Goal: Task Accomplishment & Management: Complete application form

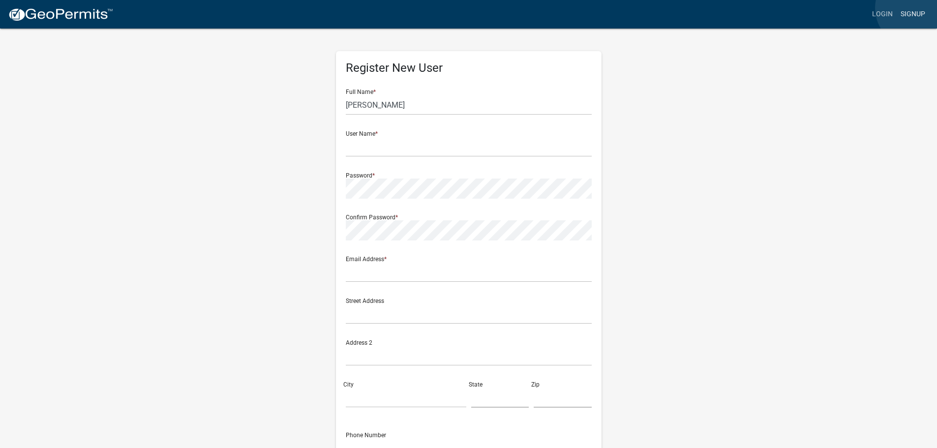
click at [916, 8] on link "Signup" at bounding box center [913, 14] width 32 height 19
click at [403, 106] on input "[PERSON_NAME]" at bounding box center [469, 105] width 246 height 20
type input "[PERSON_NAME]"
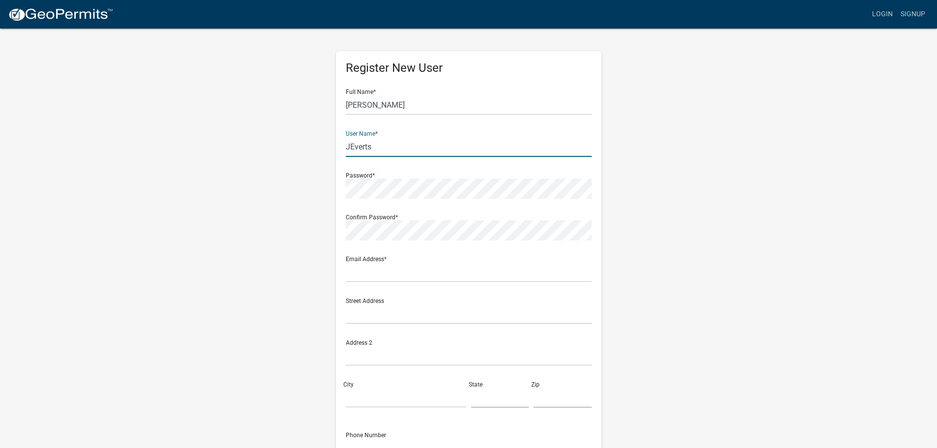
type input "JEverts"
type input "[EMAIL_ADDRESS][DOMAIN_NAME]"
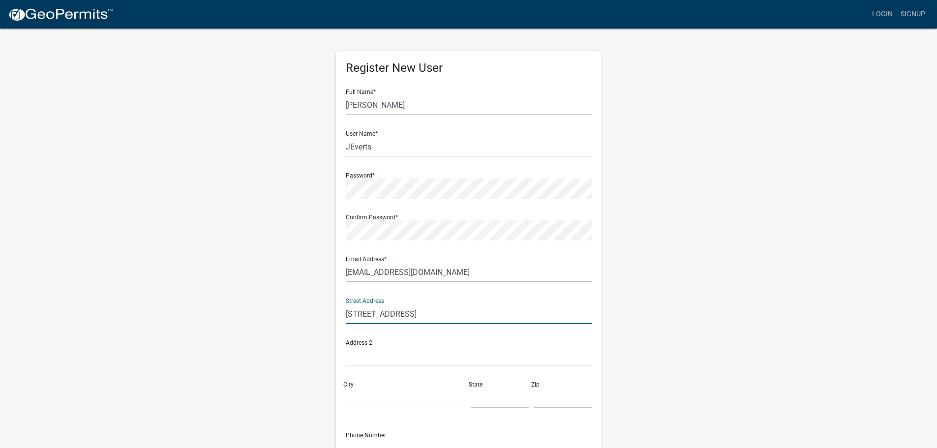
type input "[STREET_ADDRESS]"
type input "[GEOGRAPHIC_DATA]"
type input "MN"
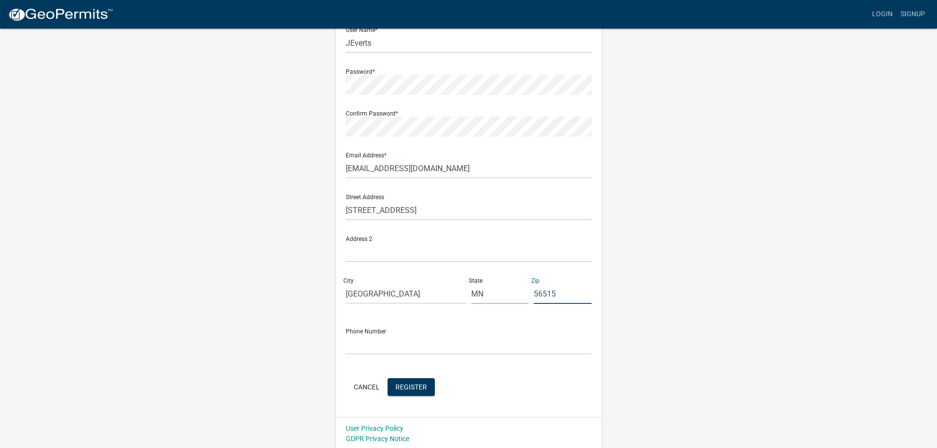
scroll to position [106, 0]
type input "56515"
click at [425, 335] on input "text" at bounding box center [469, 343] width 246 height 20
type input "2188645983"
click at [421, 387] on span "Register" at bounding box center [411, 385] width 31 height 8
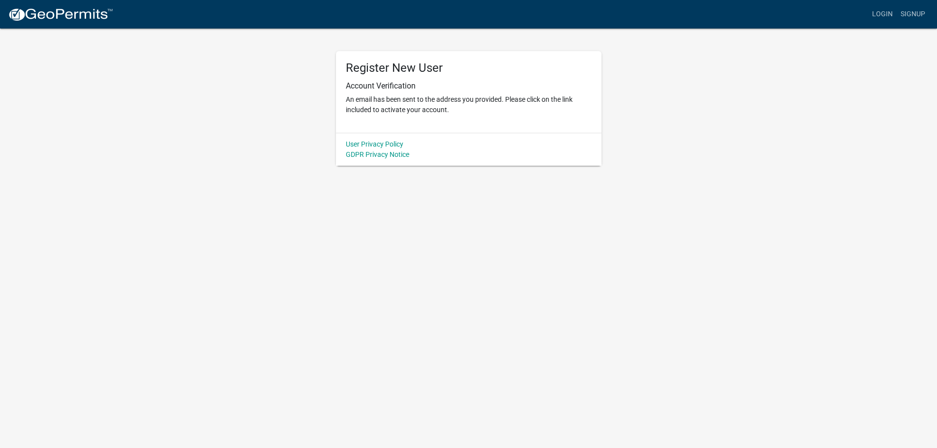
scroll to position [0, 0]
click at [885, 15] on link "Login" at bounding box center [890, 14] width 29 height 19
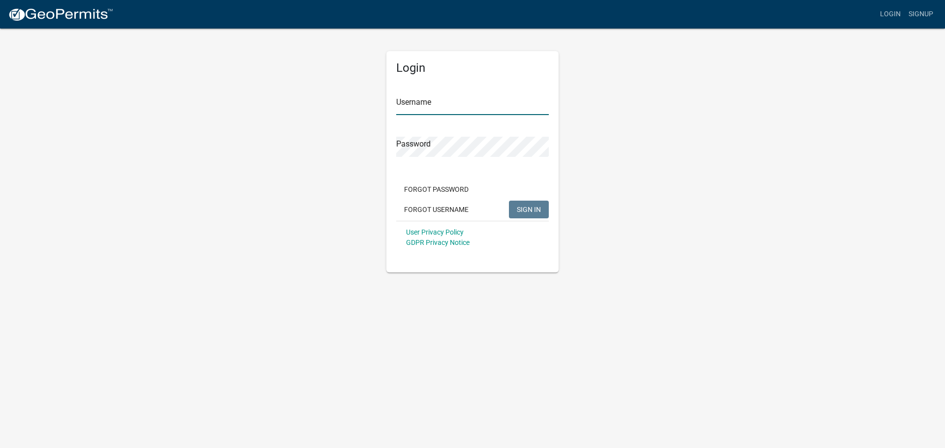
type input "Lindseyhanson"
click at [516, 202] on button "SIGN IN" at bounding box center [529, 210] width 40 height 18
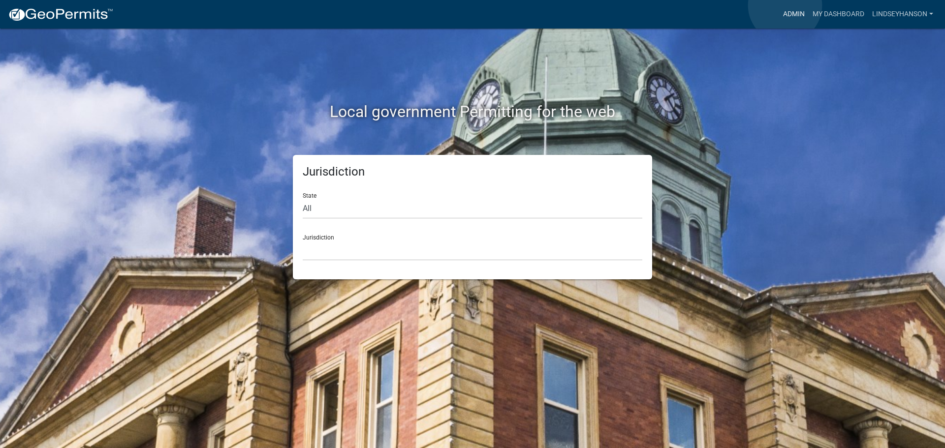
click at [785, 5] on link "Admin" at bounding box center [794, 14] width 30 height 19
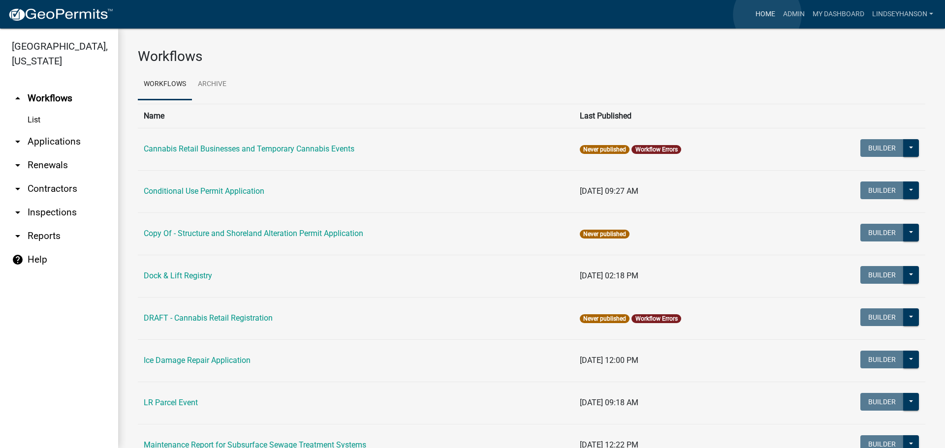
click at [767, 15] on link "Home" at bounding box center [765, 14] width 28 height 19
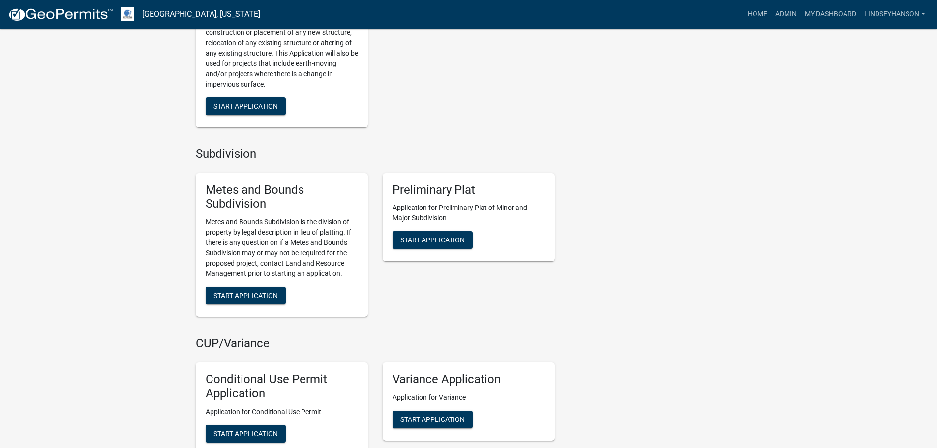
scroll to position [640, 0]
